Goal: Information Seeking & Learning: Stay updated

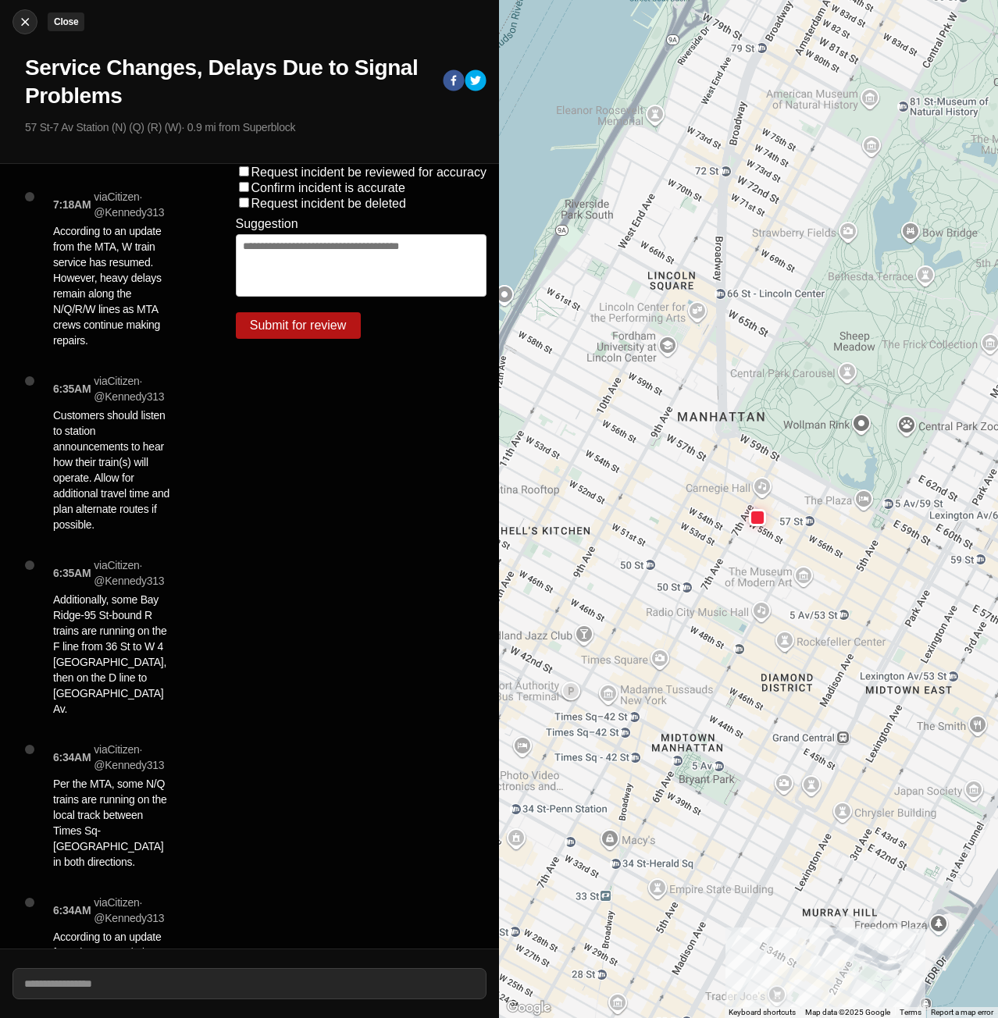
click at [30, 28] on img at bounding box center [25, 22] width 16 height 16
select select "*"
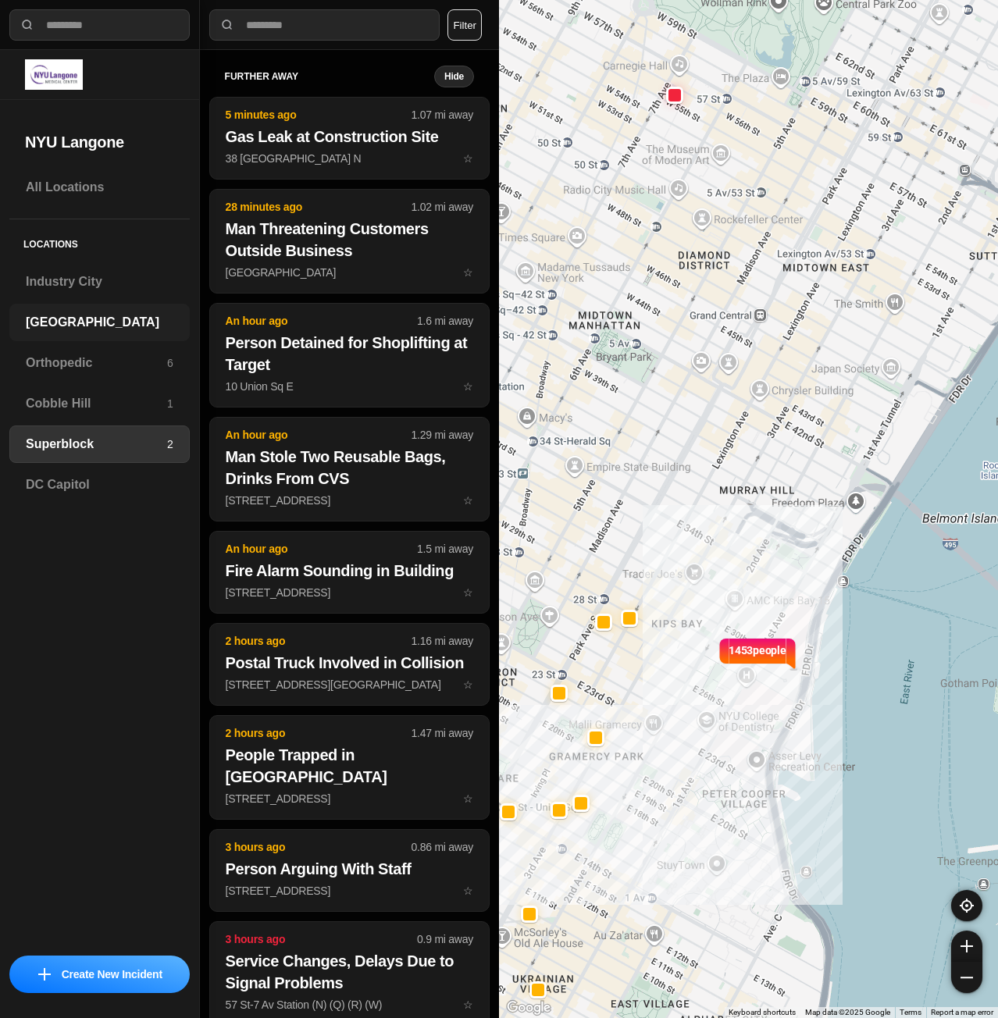
click at [100, 323] on h3 "[GEOGRAPHIC_DATA]" at bounding box center [100, 322] width 148 height 19
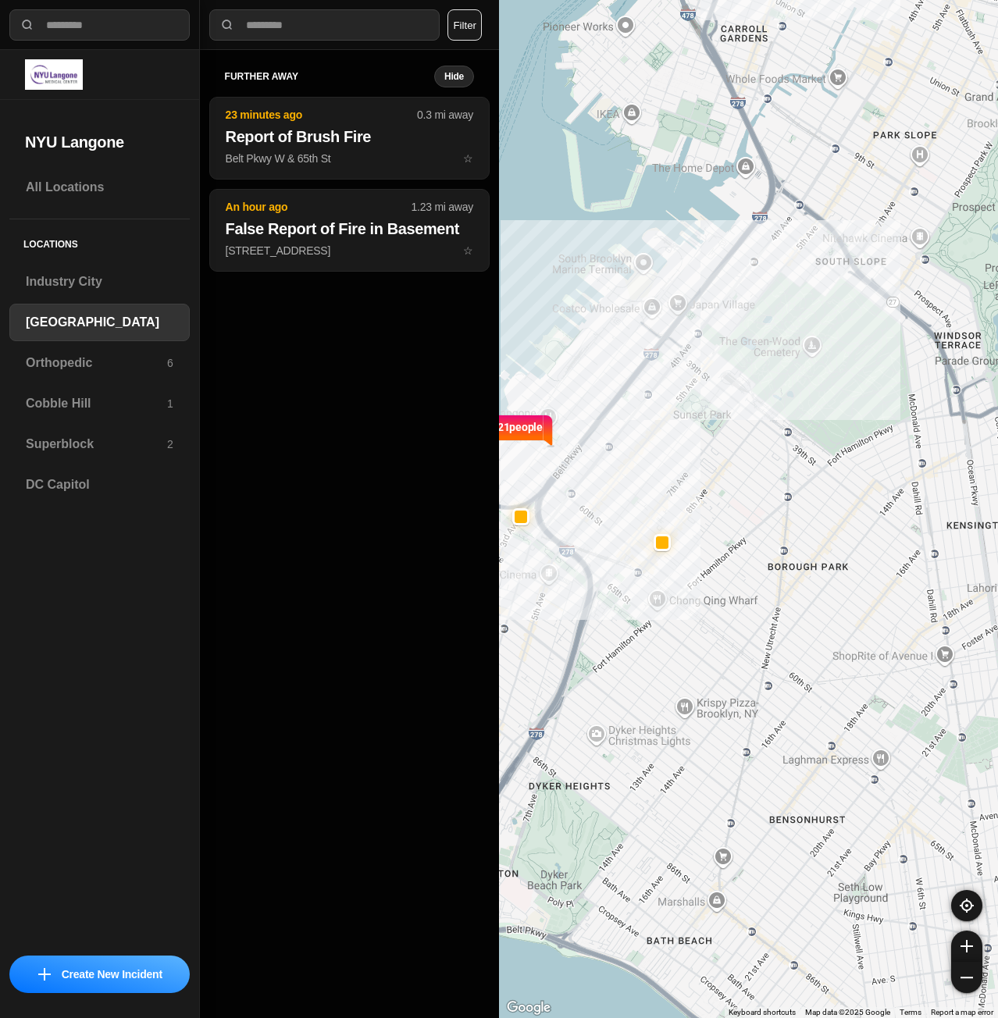
click at [292, 503] on div "further away Hide 23 minutes ago 0.3 mi away Report of Brush Fire Belt Pkwy W &…" at bounding box center [349, 534] width 299 height 968
click at [80, 436] on h3 "Superblock" at bounding box center [96, 444] width 141 height 19
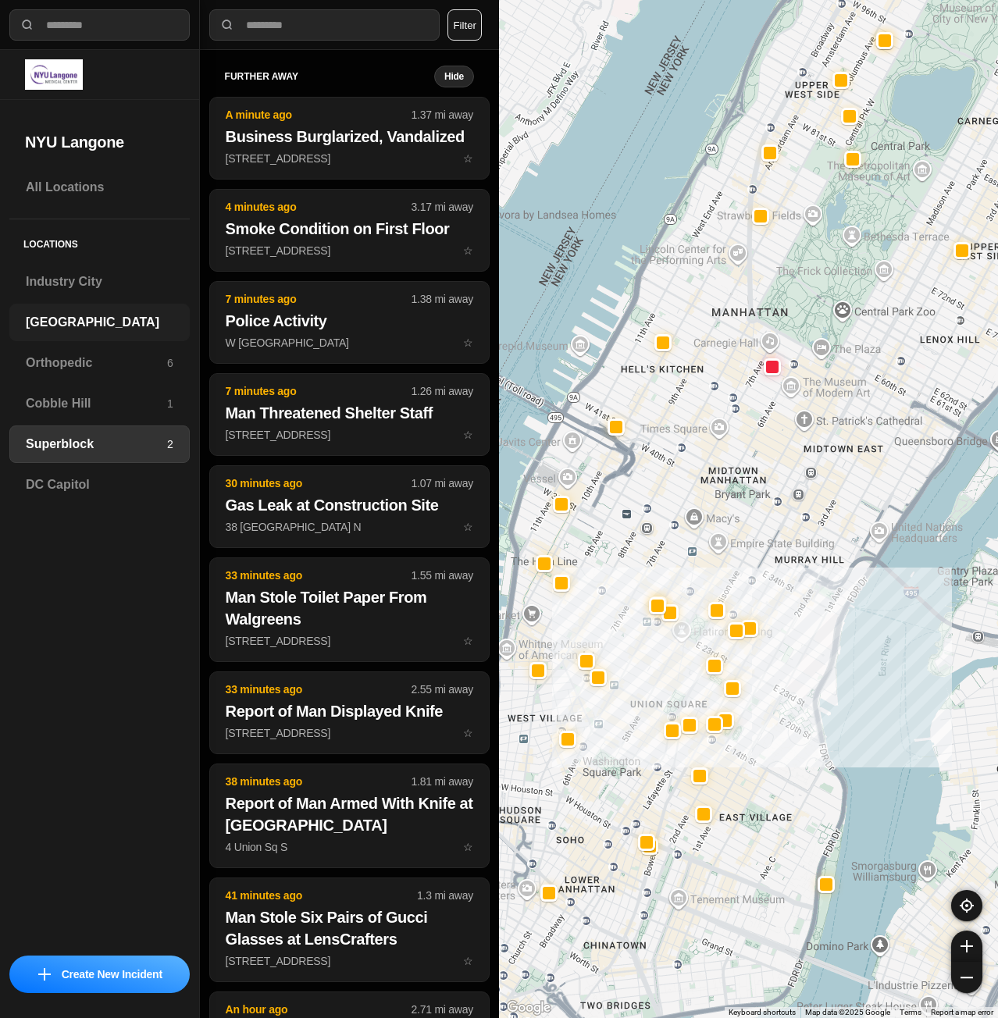
click at [77, 320] on h3 "[GEOGRAPHIC_DATA]" at bounding box center [100, 322] width 148 height 19
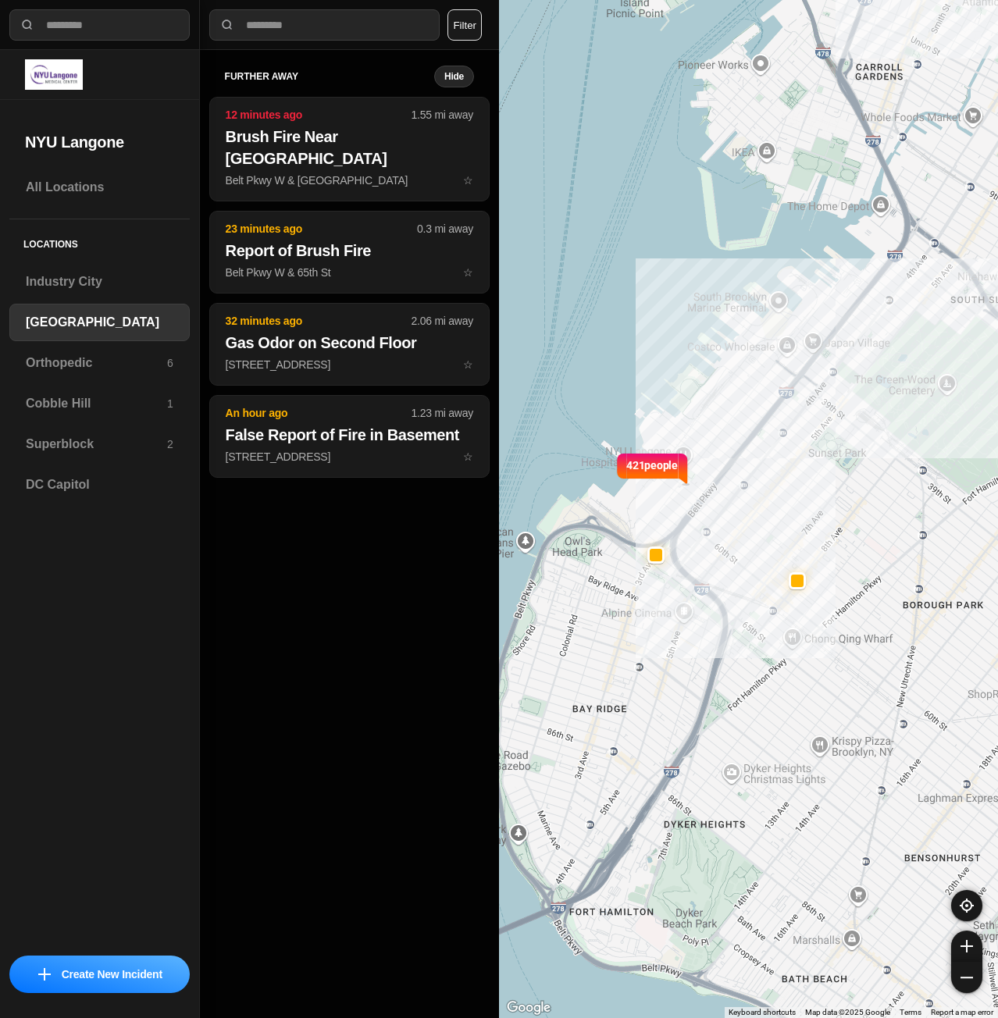
drag, startPoint x: 758, startPoint y: 454, endPoint x: 780, endPoint y: 459, distance: 22.4
click at [780, 459] on div "421 people" at bounding box center [748, 509] width 499 height 1018
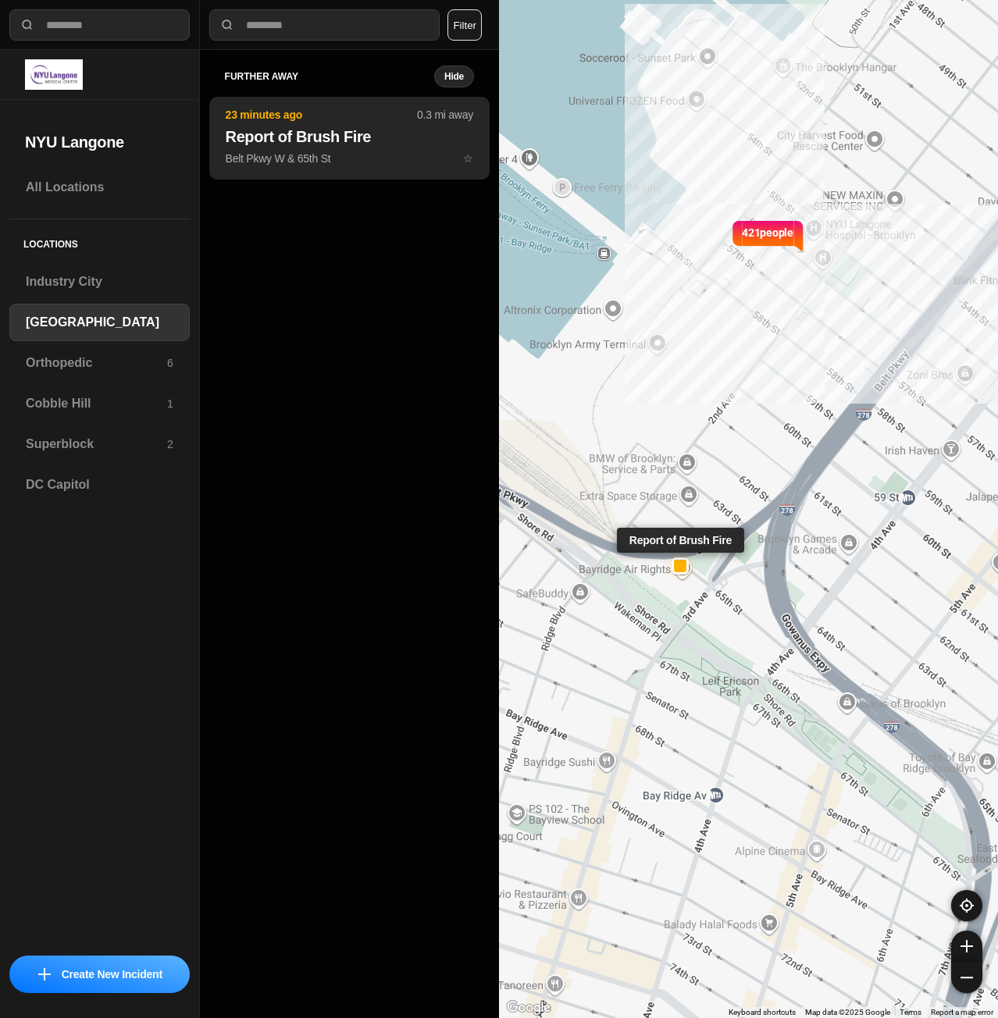
click at [338, 155] on p "Belt Pkwy W & 65th St ☆" at bounding box center [350, 159] width 248 height 16
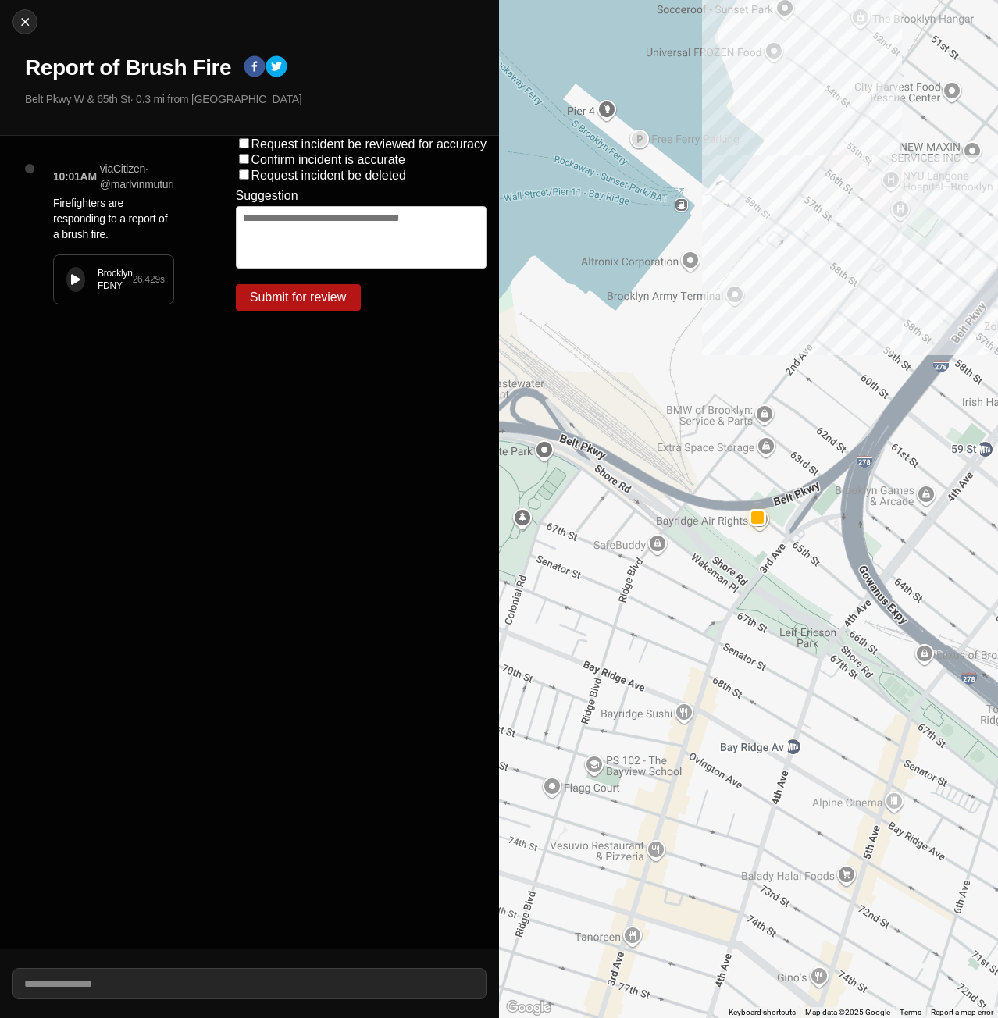
click at [72, 276] on icon at bounding box center [75, 280] width 9 height 10
click at [26, 27] on img at bounding box center [25, 22] width 16 height 16
select select "*"
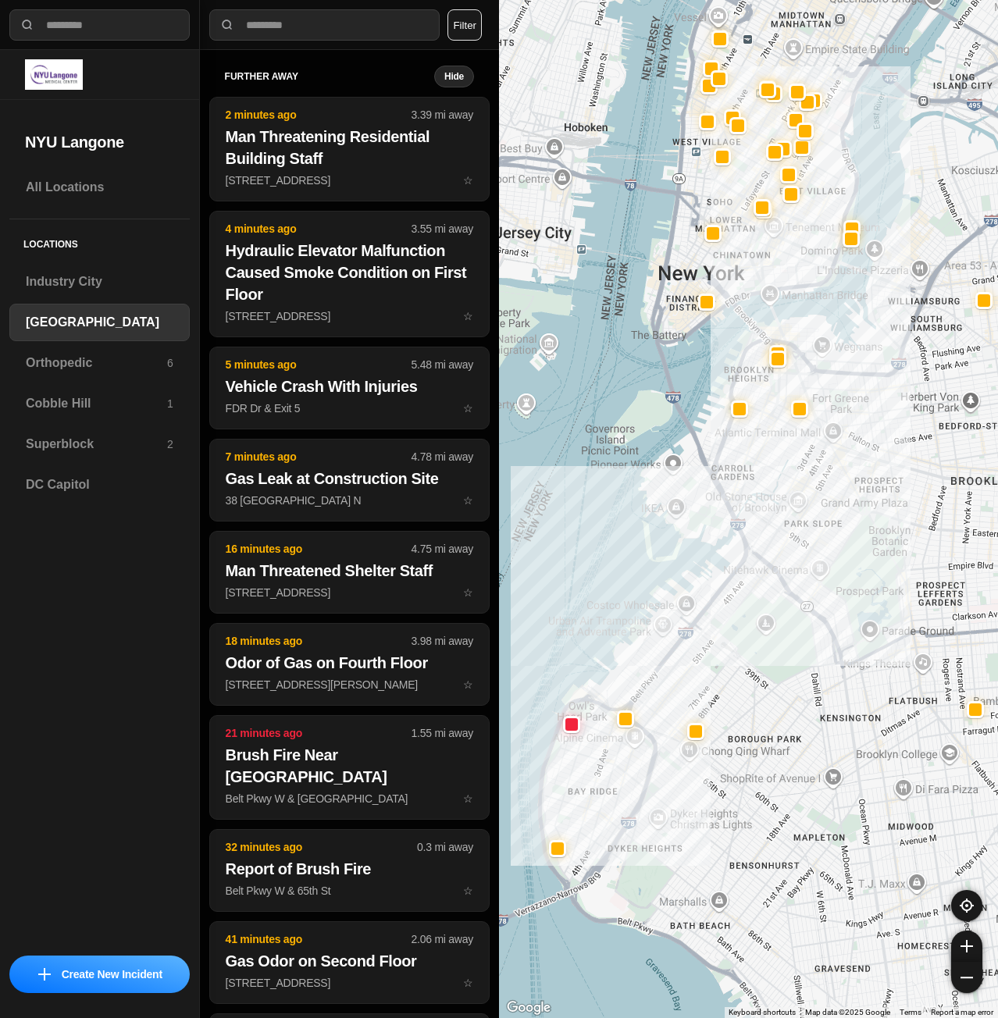
drag, startPoint x: 838, startPoint y: 275, endPoint x: 799, endPoint y: 508, distance: 235.9
click at [799, 508] on div at bounding box center [748, 509] width 499 height 1018
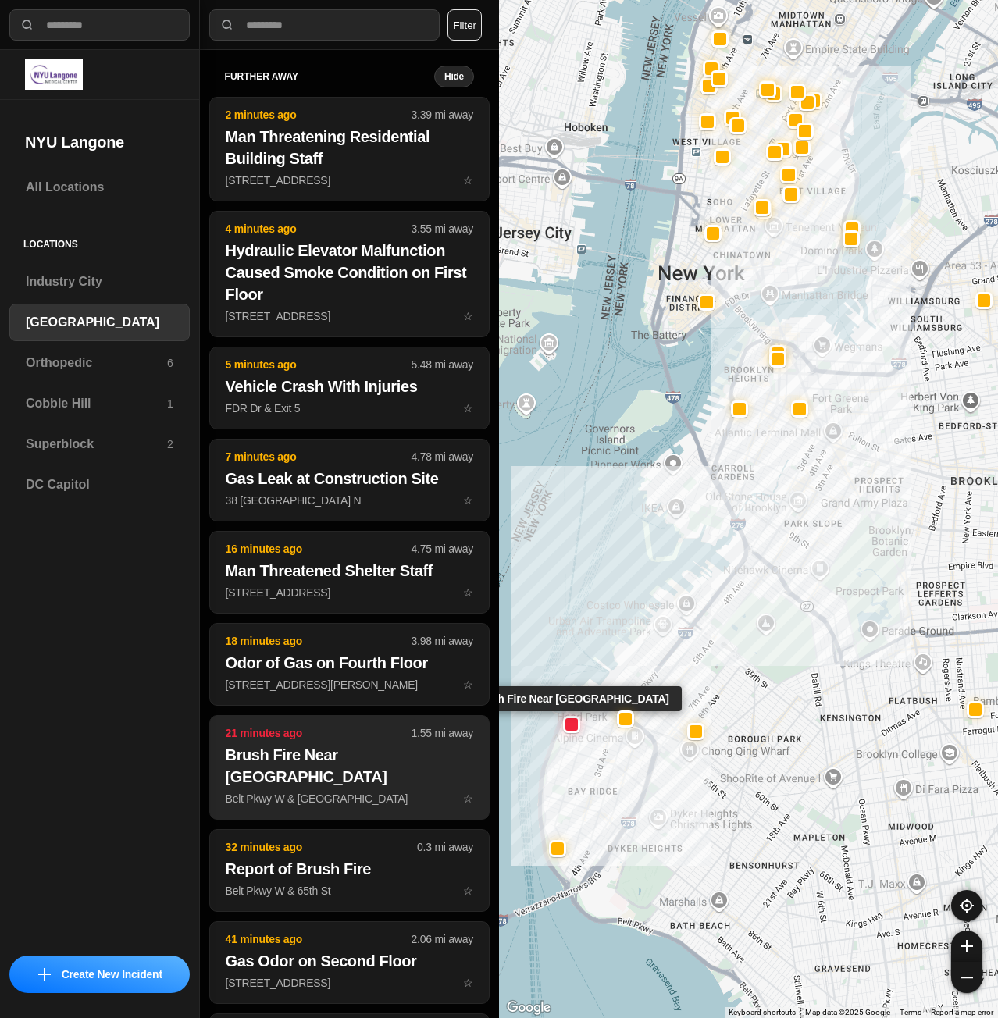
click at [297, 800] on p "Belt Pkwy W & [GEOGRAPHIC_DATA] ☆" at bounding box center [350, 799] width 248 height 16
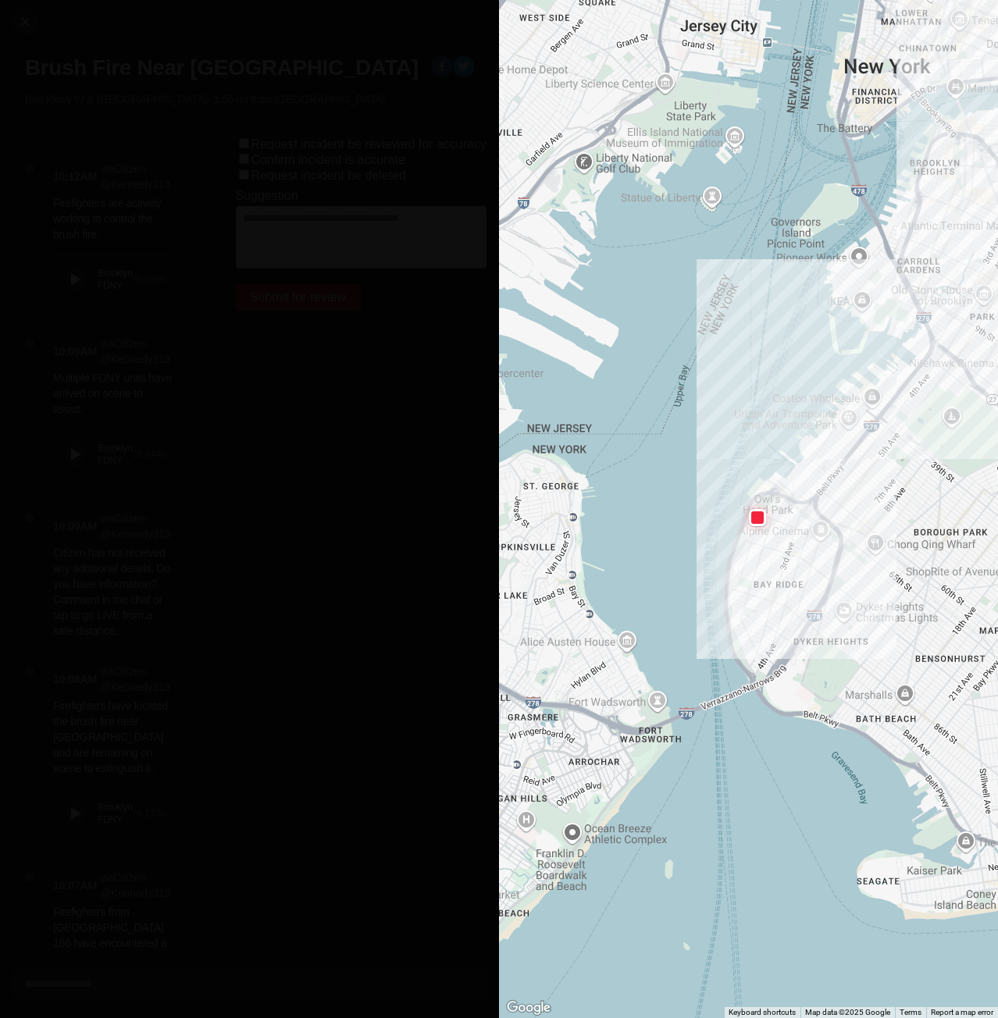
click at [84, 280] on button at bounding box center [75, 279] width 19 height 25
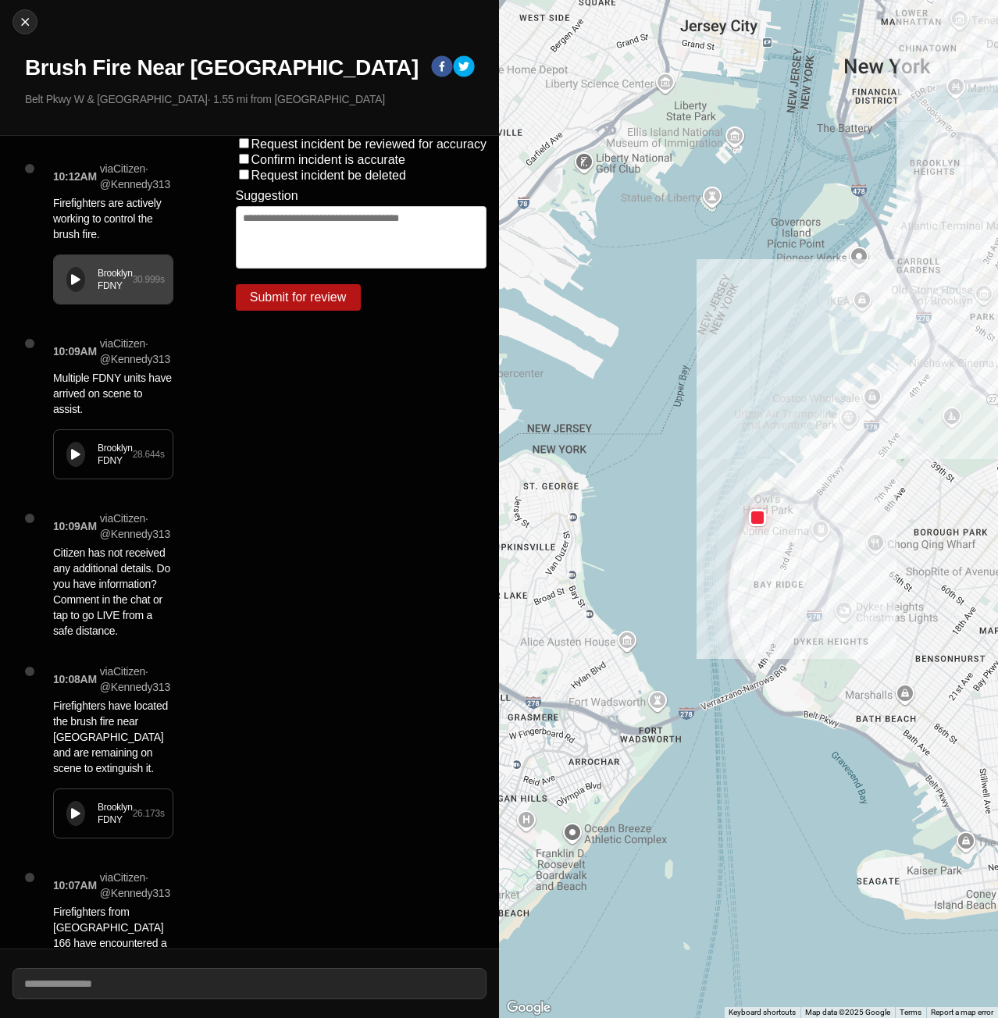
click at [709, 529] on div at bounding box center [748, 509] width 499 height 1018
click at [27, 27] on img at bounding box center [25, 22] width 16 height 16
select select "*"
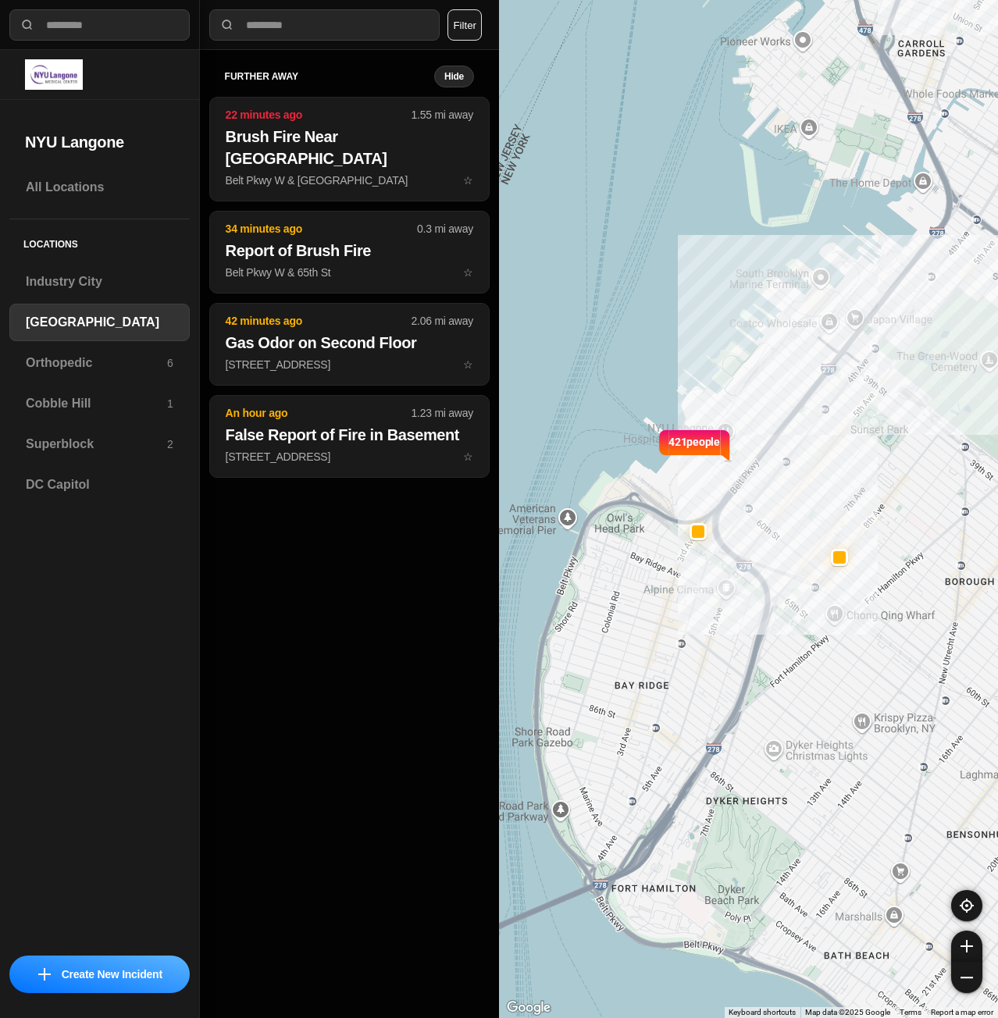
drag, startPoint x: 570, startPoint y: 497, endPoint x: 746, endPoint y: 510, distance: 176.2
click at [753, 511] on div "421 people" at bounding box center [748, 509] width 499 height 1018
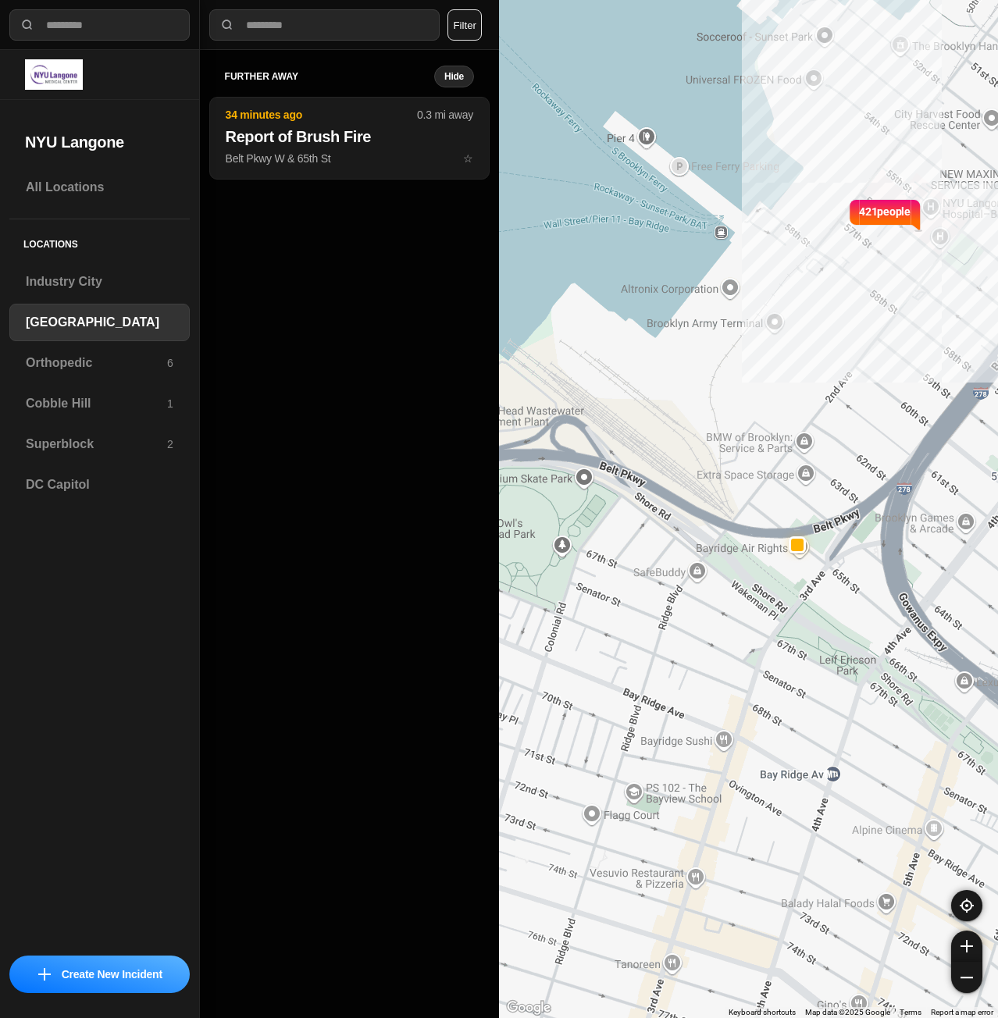
drag, startPoint x: 787, startPoint y: 511, endPoint x: 921, endPoint y: 509, distance: 134.3
click at [921, 509] on div "421 people" at bounding box center [748, 509] width 499 height 1018
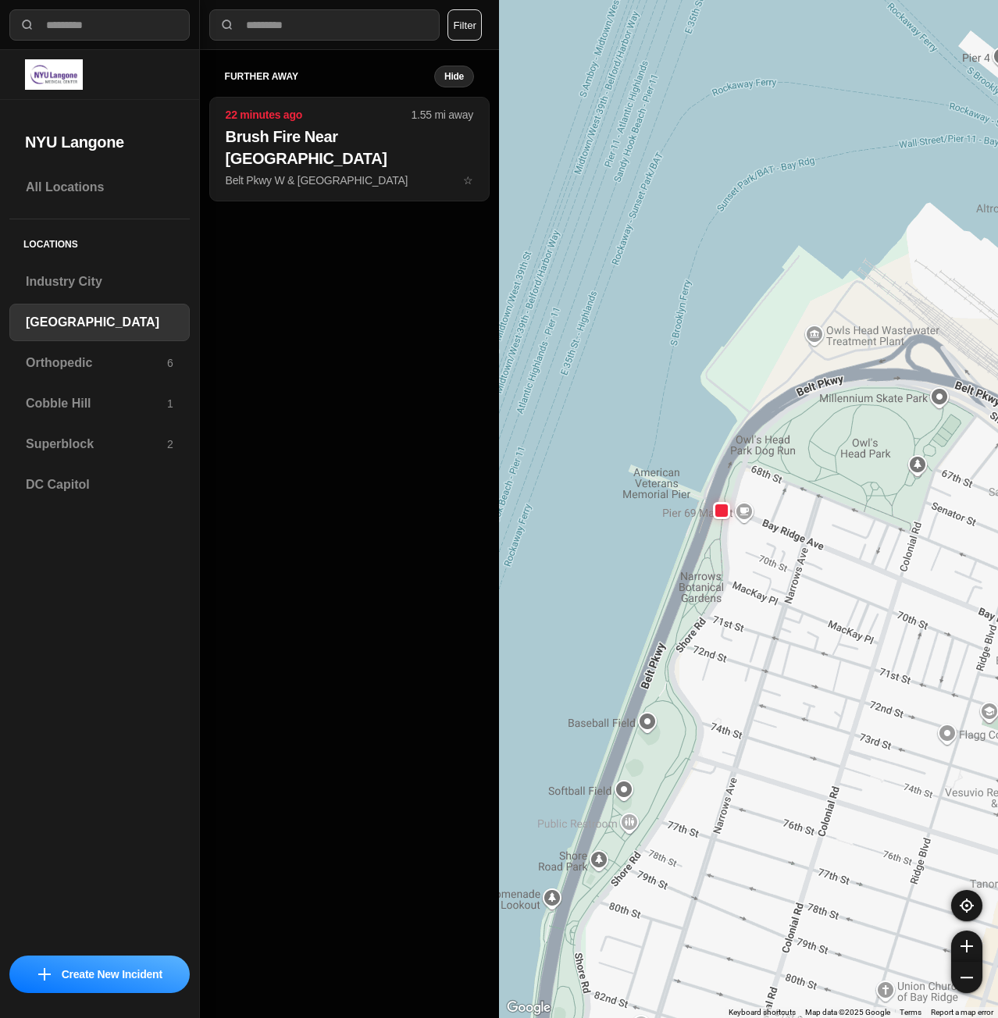
drag, startPoint x: 677, startPoint y: 578, endPoint x: 743, endPoint y: 572, distance: 66.6
click at [743, 572] on div "421 people" at bounding box center [748, 509] width 499 height 1018
